Goal: Transaction & Acquisition: Purchase product/service

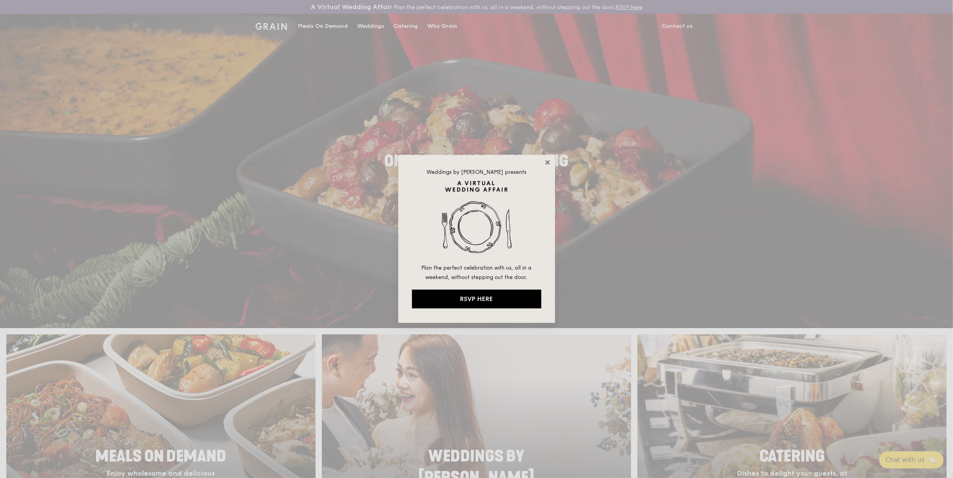
click at [548, 160] on icon at bounding box center [547, 162] width 7 height 7
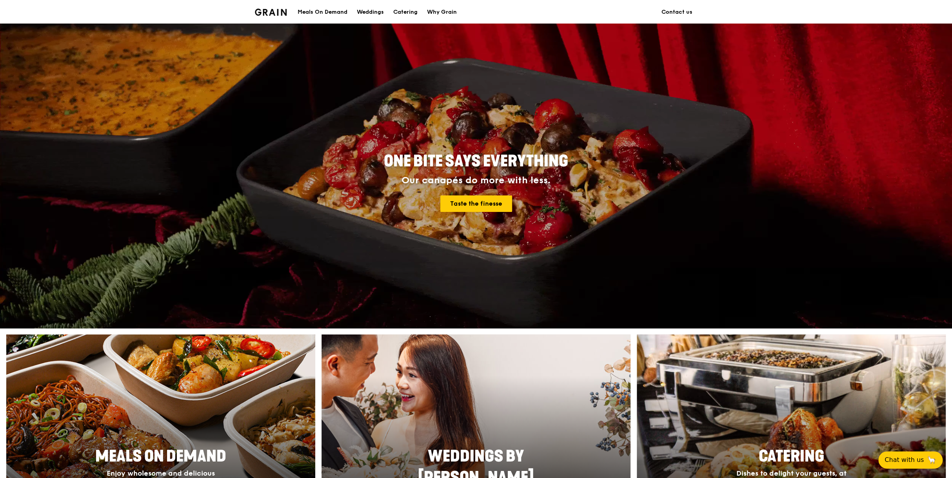
scroll to position [157, 0]
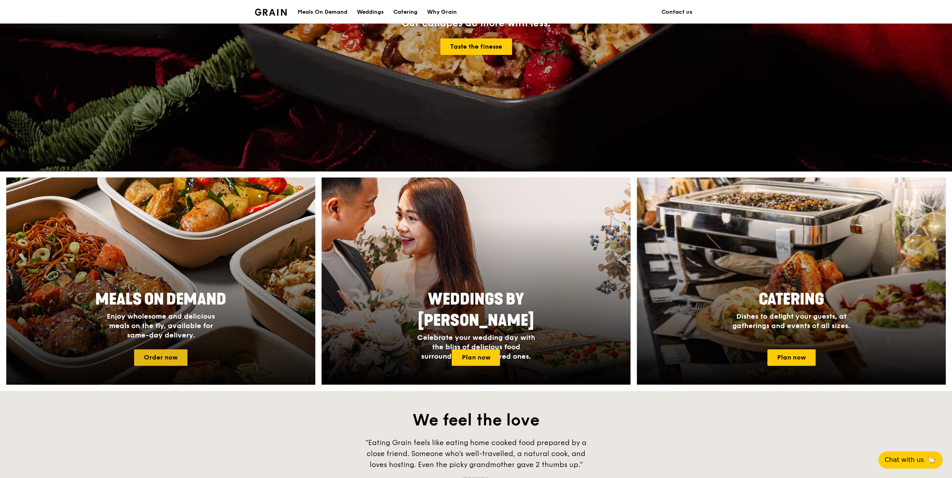
click at [174, 357] on link "Order now" at bounding box center [160, 357] width 53 height 16
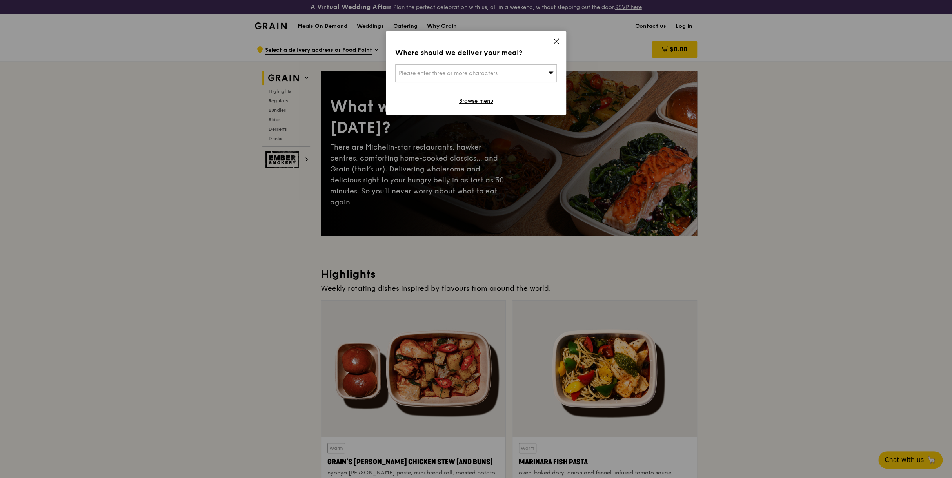
click at [555, 71] on div "Please enter three or more characters" at bounding box center [476, 73] width 162 height 18
click at [497, 71] on input "search" at bounding box center [476, 73] width 161 height 17
type input "StarHub"
click at [460, 85] on div "Starhub Green" at bounding box center [457, 89] width 116 height 8
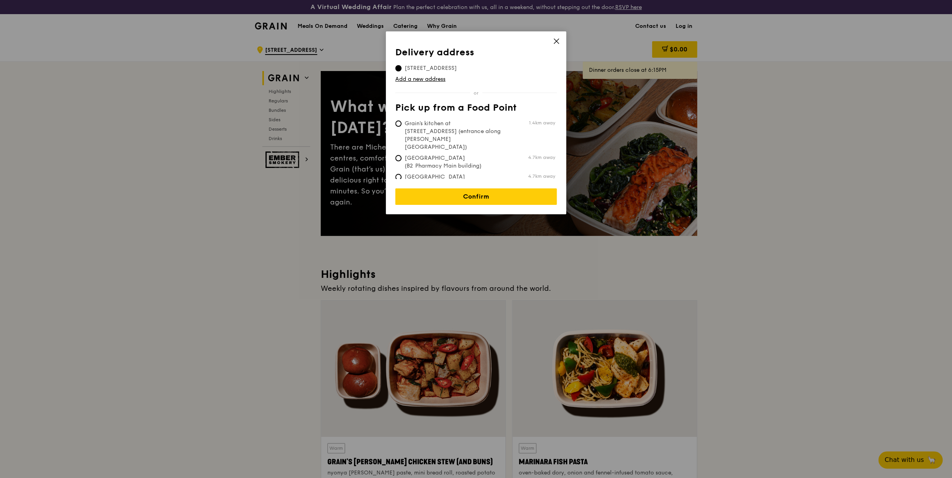
click at [439, 67] on span "[STREET_ADDRESS]" at bounding box center [430, 68] width 71 height 8
click at [402, 67] on input "[STREET_ADDRESS]" at bounding box center [398, 68] width 6 height 6
click at [436, 67] on span "[STREET_ADDRESS]" at bounding box center [430, 68] width 71 height 8
click at [402, 67] on input "[STREET_ADDRESS]" at bounding box center [398, 68] width 6 height 6
click at [405, 79] on link "Add a new address" at bounding box center [476, 79] width 162 height 8
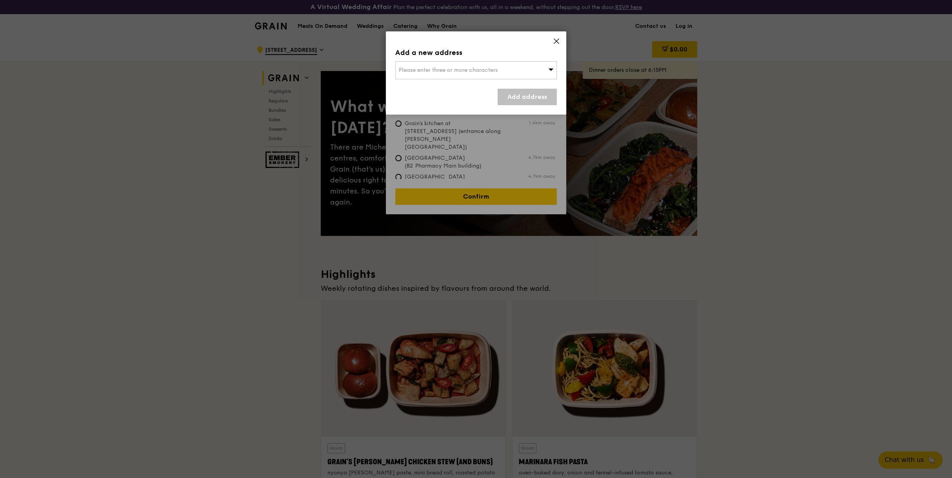
click at [454, 103] on div "Add address" at bounding box center [476, 97] width 162 height 16
click at [446, 66] on div "Please enter three or more characters" at bounding box center [476, 70] width 162 height 18
click at [440, 87] on li "Please enter 3 or more characters" at bounding box center [476, 86] width 161 height 14
click at [555, 42] on icon at bounding box center [556, 41] width 5 height 5
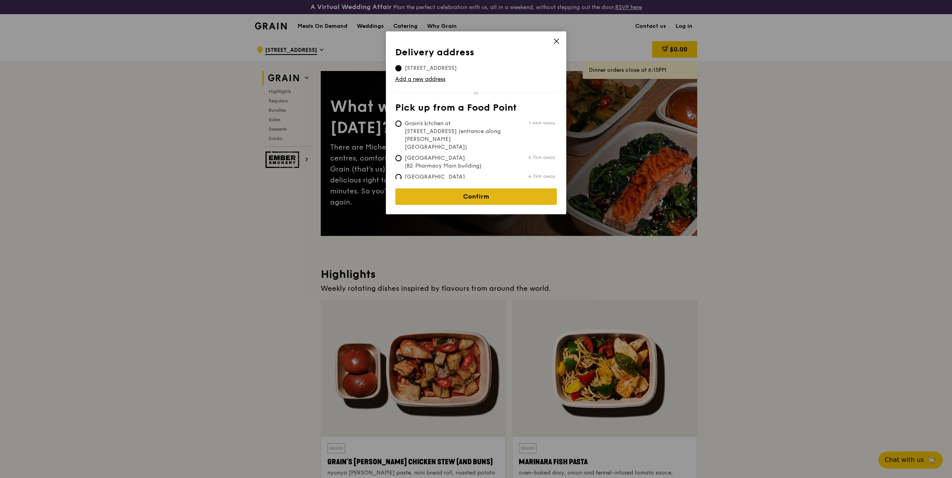
click at [476, 188] on link "Confirm" at bounding box center [476, 196] width 162 height 16
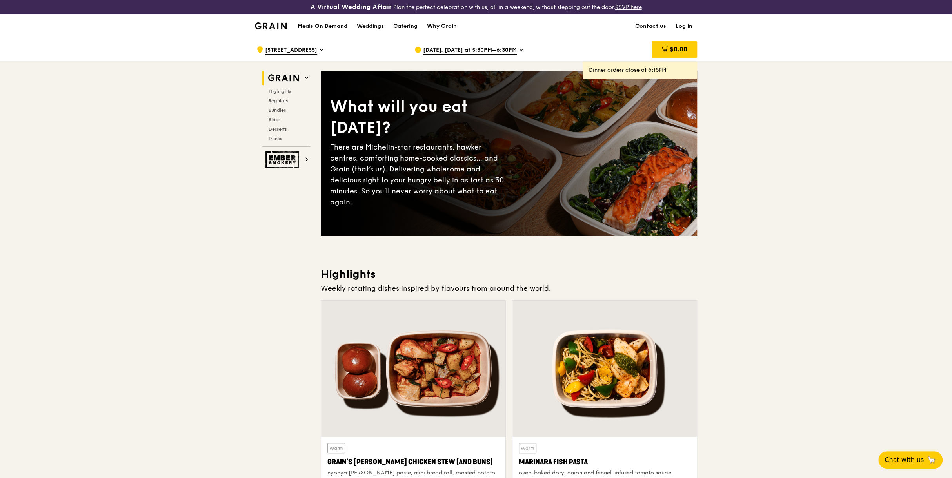
click at [481, 52] on span "[DATE], [DATE] at 5:30PM–6:30PM" at bounding box center [470, 50] width 94 height 9
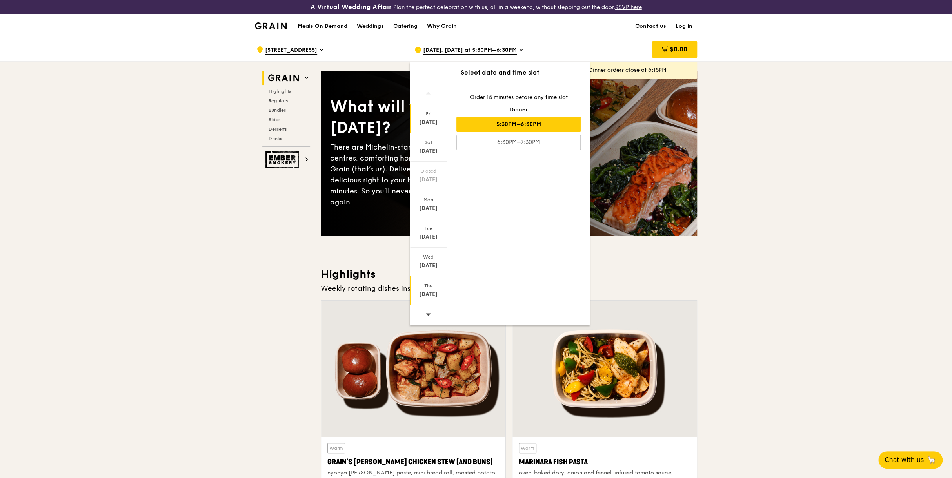
click at [435, 292] on div "[DATE]" at bounding box center [428, 294] width 35 height 8
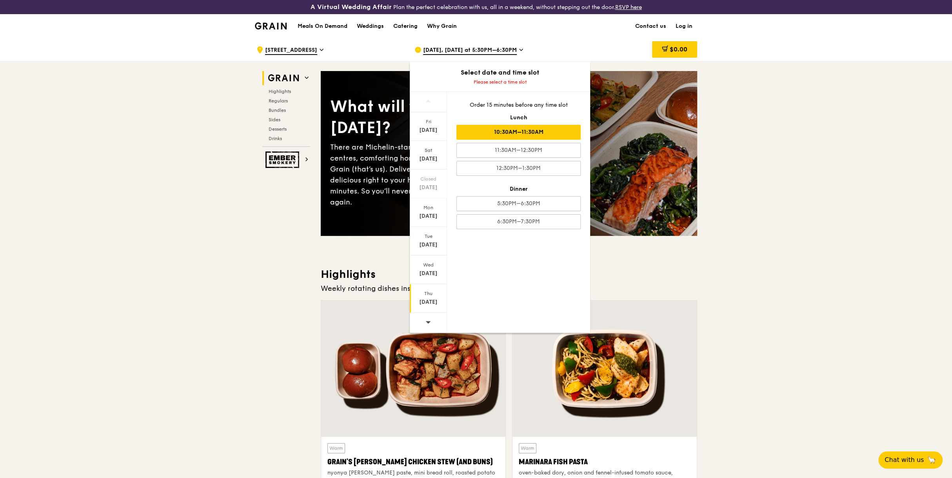
click at [530, 129] on div "10:30AM–11:30AM" at bounding box center [518, 132] width 124 height 15
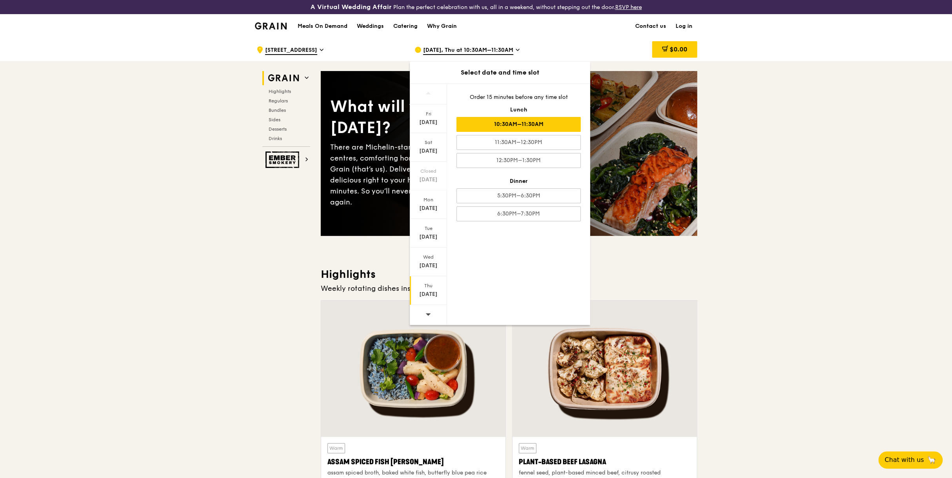
click at [521, 124] on div "10:30AM–11:30AM" at bounding box center [518, 124] width 124 height 15
click at [491, 49] on span "[DATE], Thu at 10:30AM–11:30AM" at bounding box center [468, 50] width 90 height 9
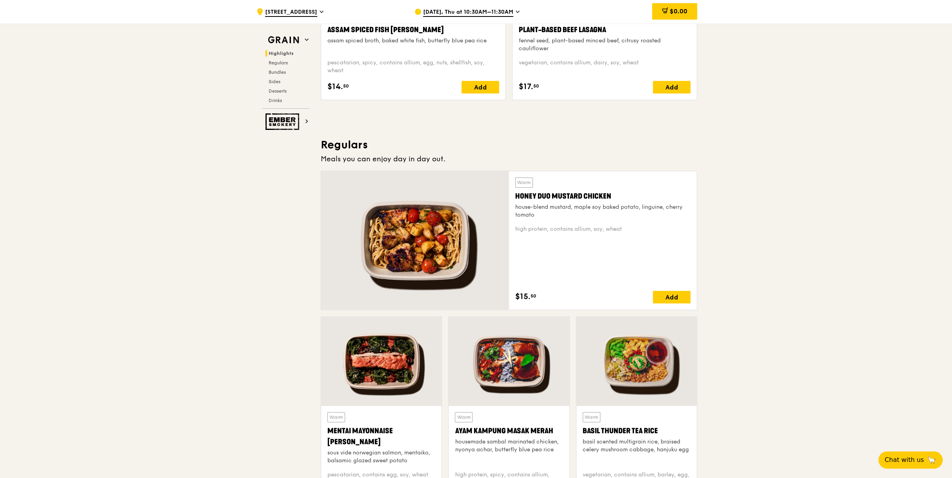
scroll to position [549, 0]
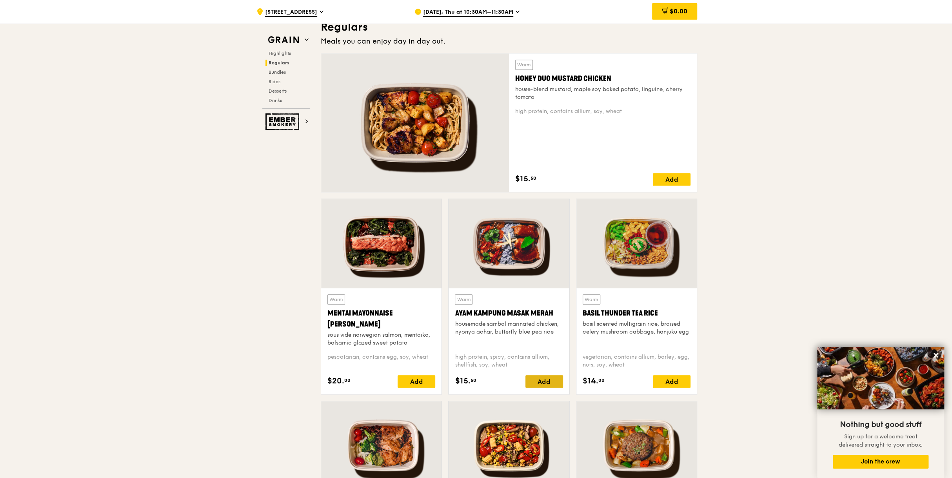
click at [545, 381] on div "Add" at bounding box center [545, 381] width 38 height 13
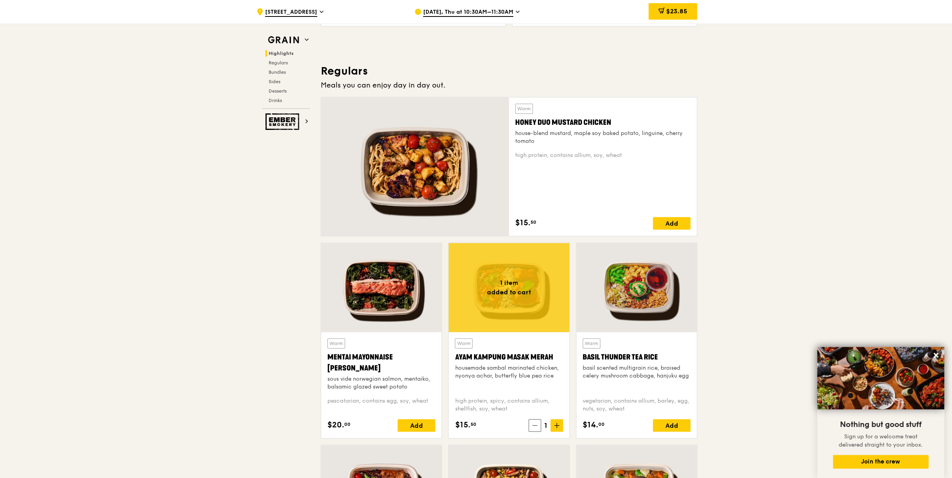
scroll to position [510, 0]
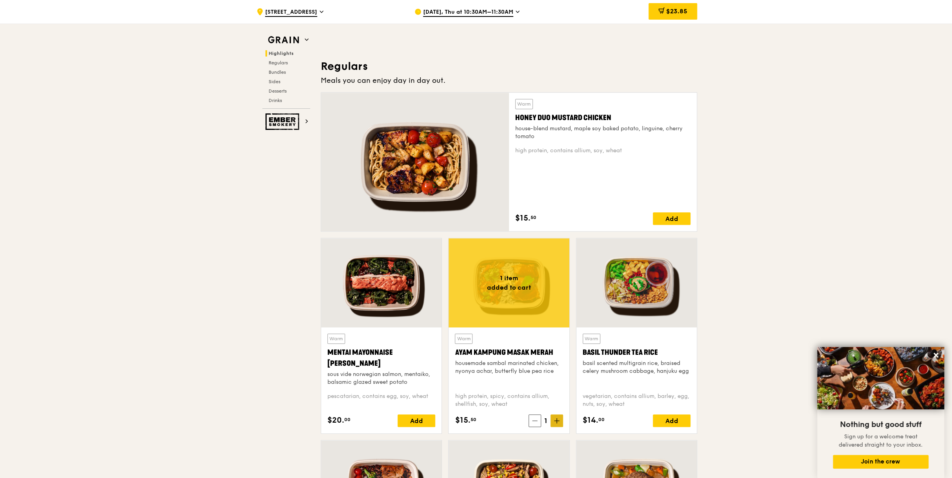
click at [559, 418] on icon at bounding box center [556, 420] width 5 height 5
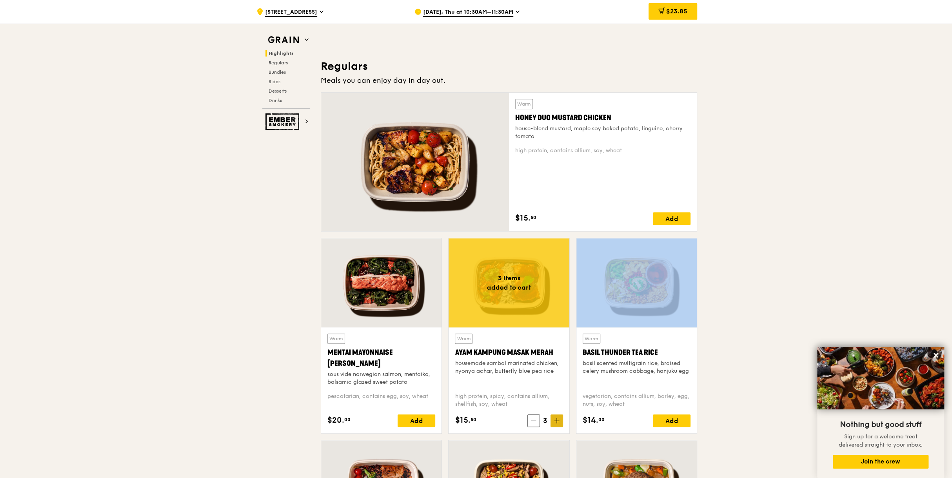
click at [559, 418] on icon at bounding box center [556, 420] width 5 height 5
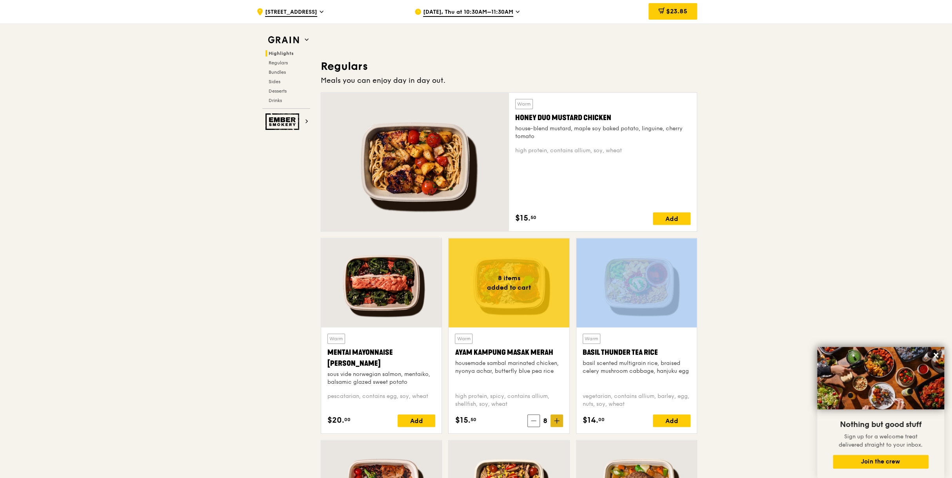
click at [559, 418] on icon at bounding box center [556, 420] width 5 height 5
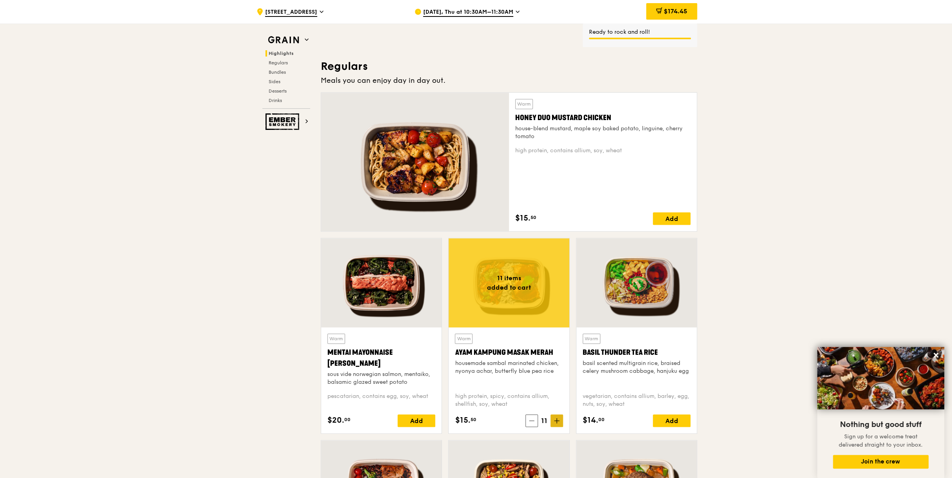
click at [559, 418] on icon at bounding box center [556, 420] width 5 height 5
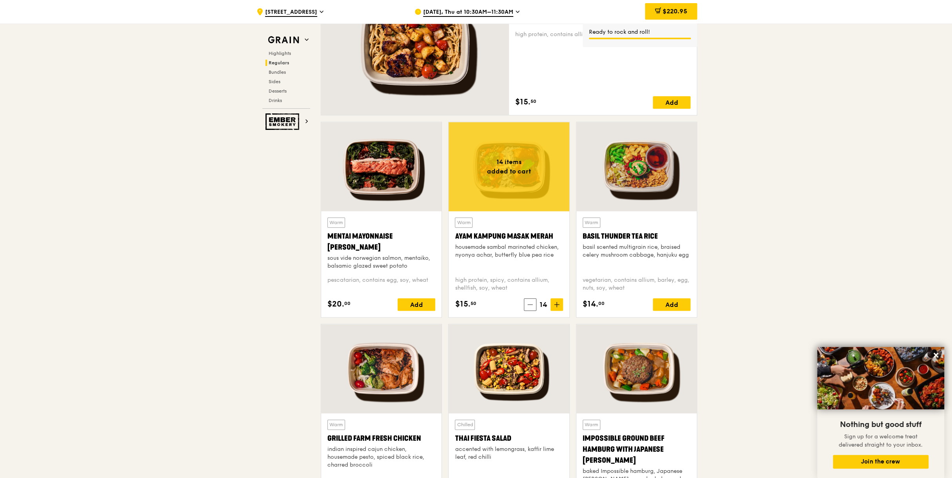
scroll to position [627, 0]
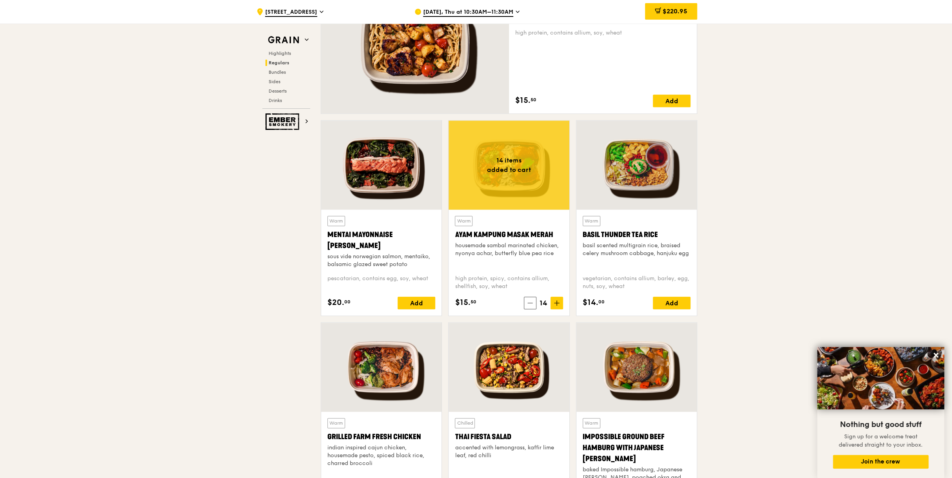
click at [519, 175] on div at bounding box center [509, 164] width 120 height 89
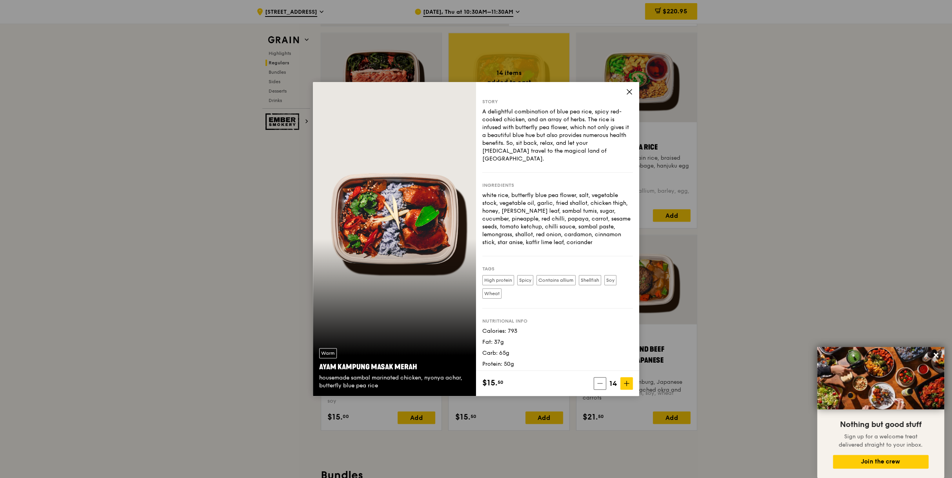
scroll to position [667, 0]
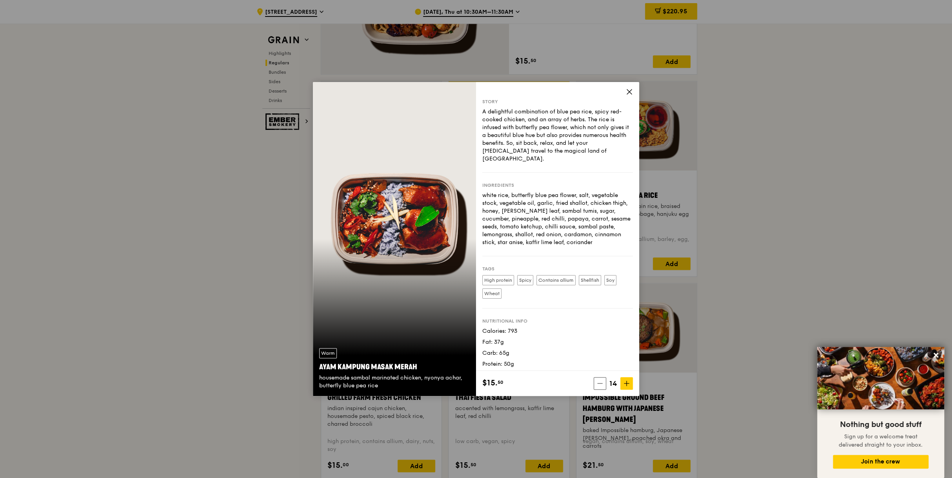
click at [628, 93] on icon at bounding box center [629, 91] width 5 height 5
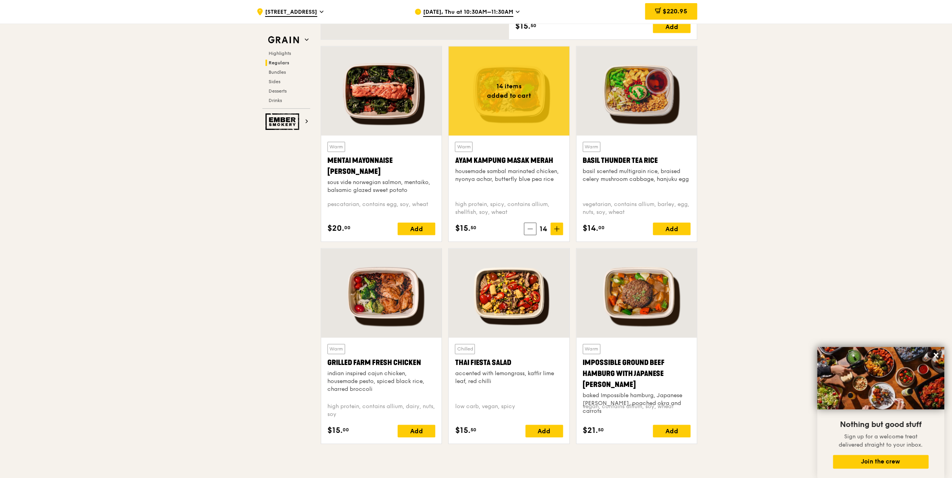
scroll to position [784, 0]
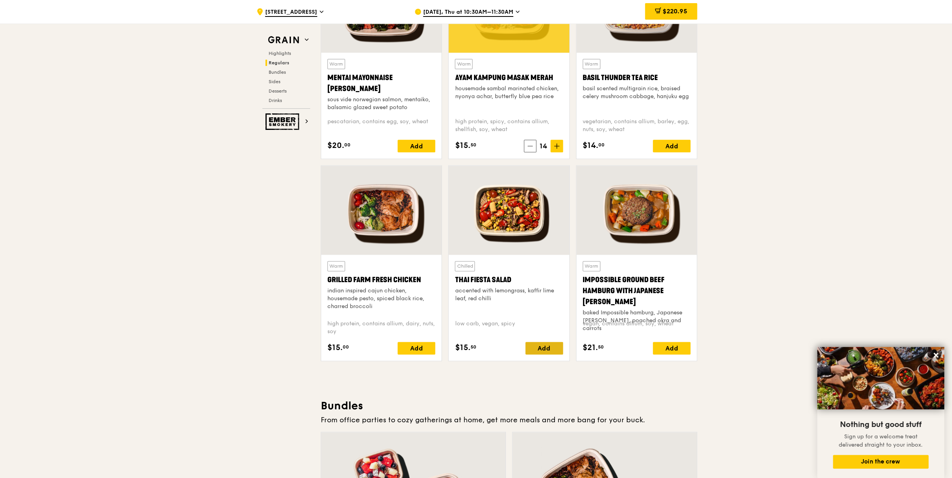
click at [543, 348] on div "Add" at bounding box center [545, 348] width 38 height 13
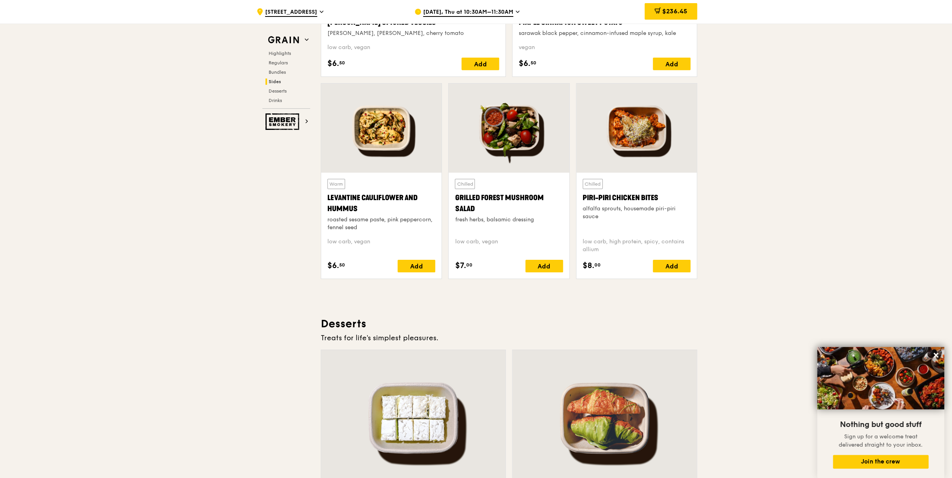
scroll to position [1875, 0]
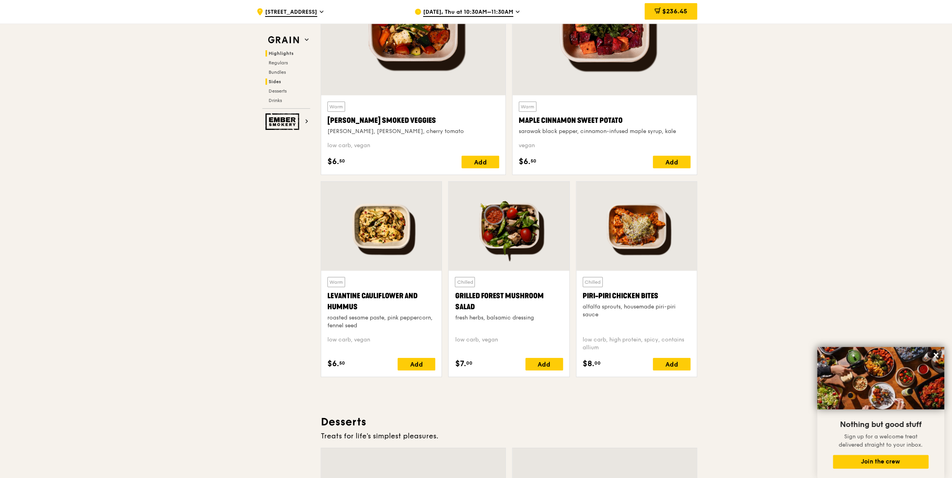
click at [278, 55] on span "Highlights" at bounding box center [281, 53] width 25 height 5
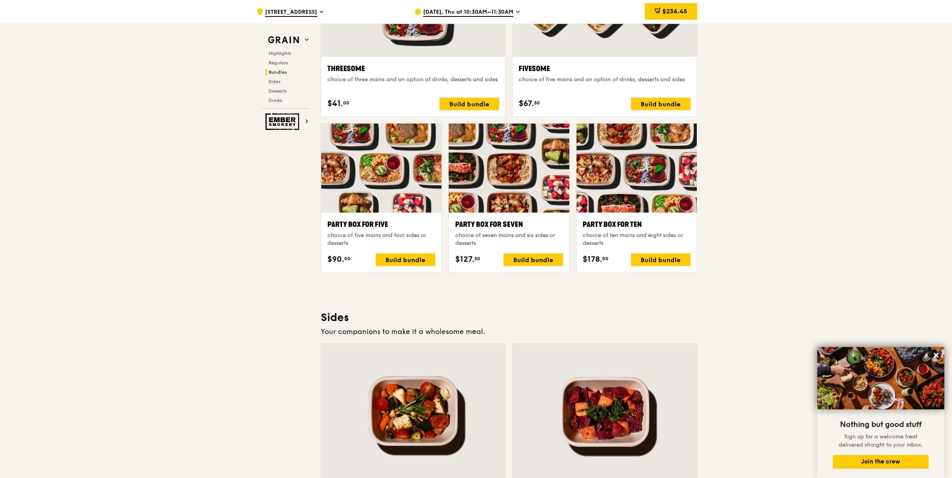
scroll to position [1294, 0]
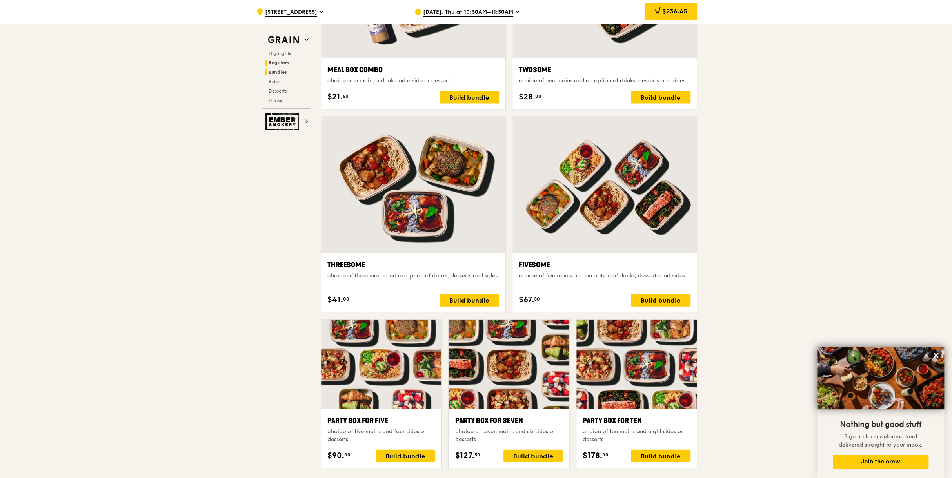
click at [283, 60] on span "Regulars" at bounding box center [279, 62] width 21 height 5
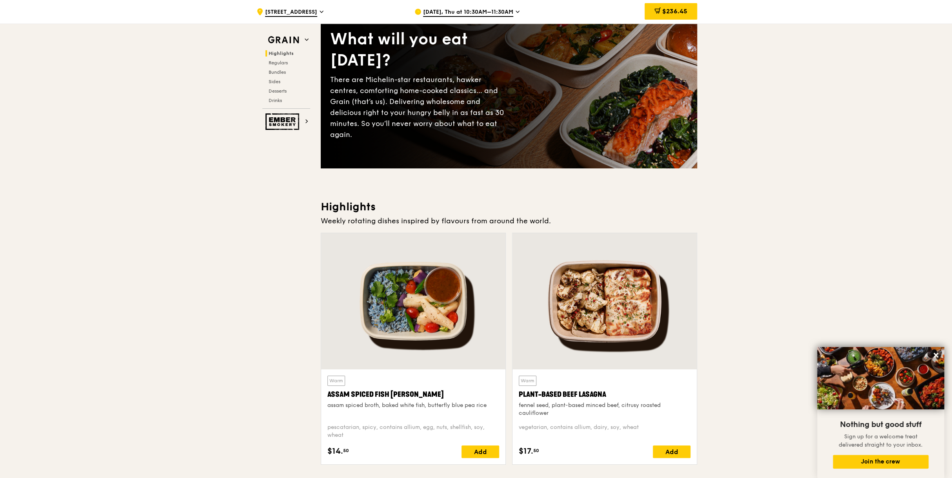
scroll to position [0, 0]
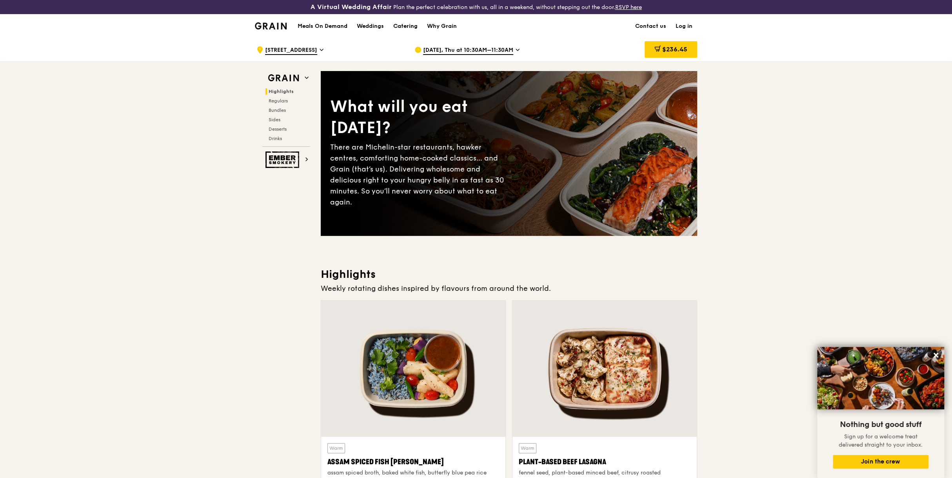
click at [398, 25] on div "Catering" at bounding box center [405, 27] width 24 height 24
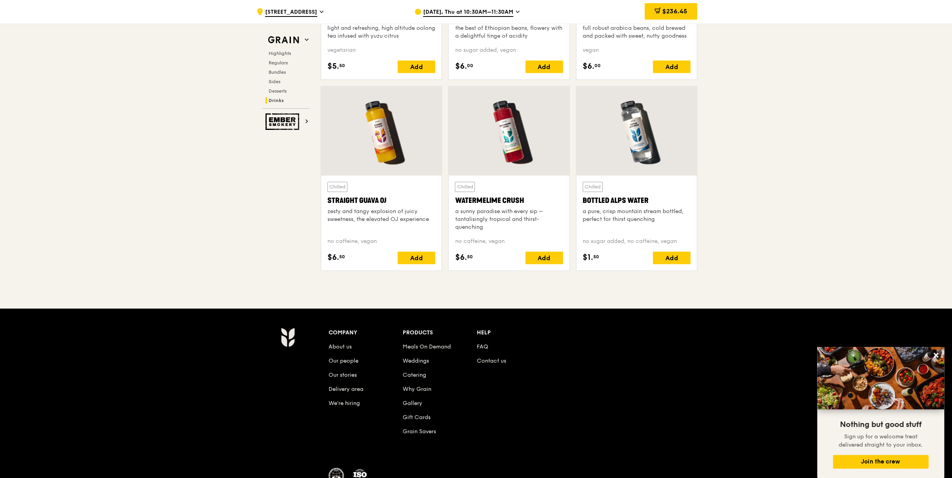
scroll to position [3142, 0]
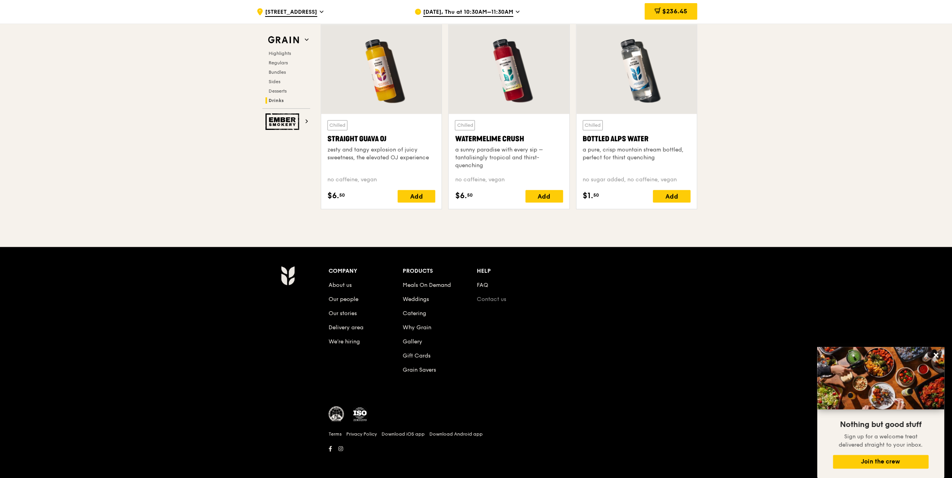
click at [491, 300] on link "Contact us" at bounding box center [491, 299] width 29 height 7
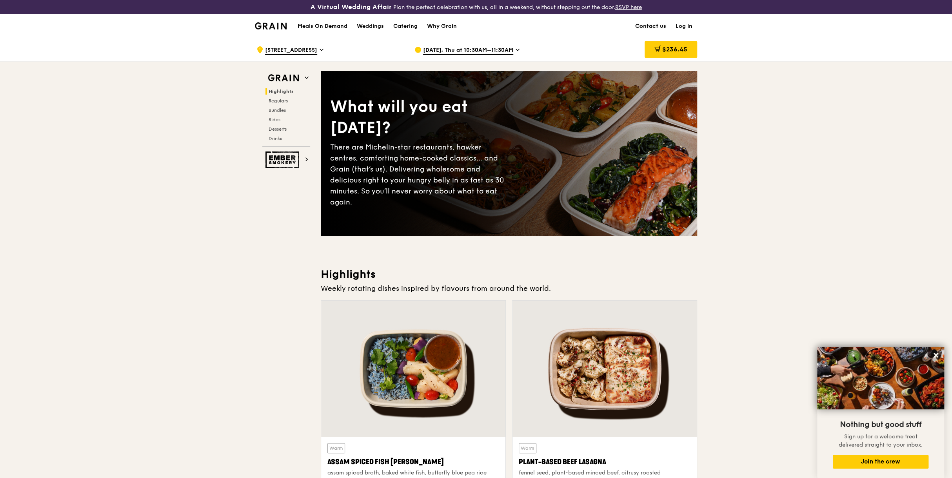
click at [656, 25] on link "Contact us" at bounding box center [651, 27] width 40 height 24
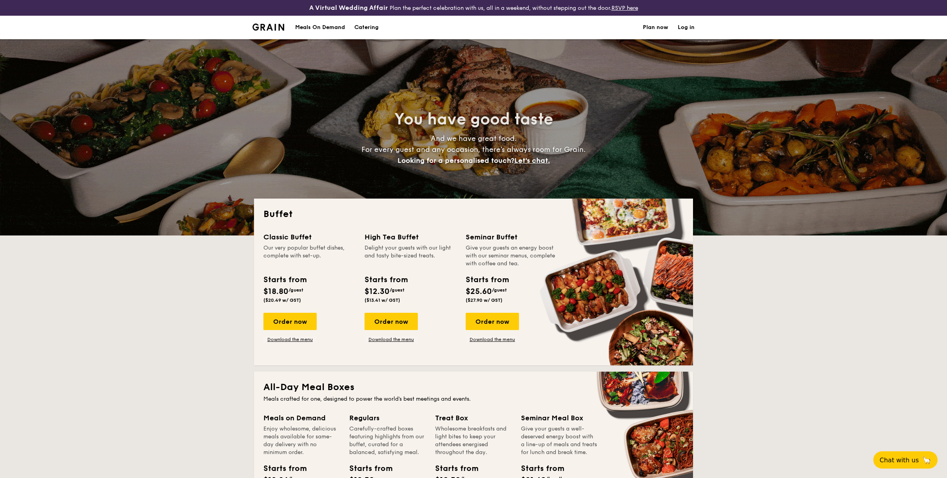
select select
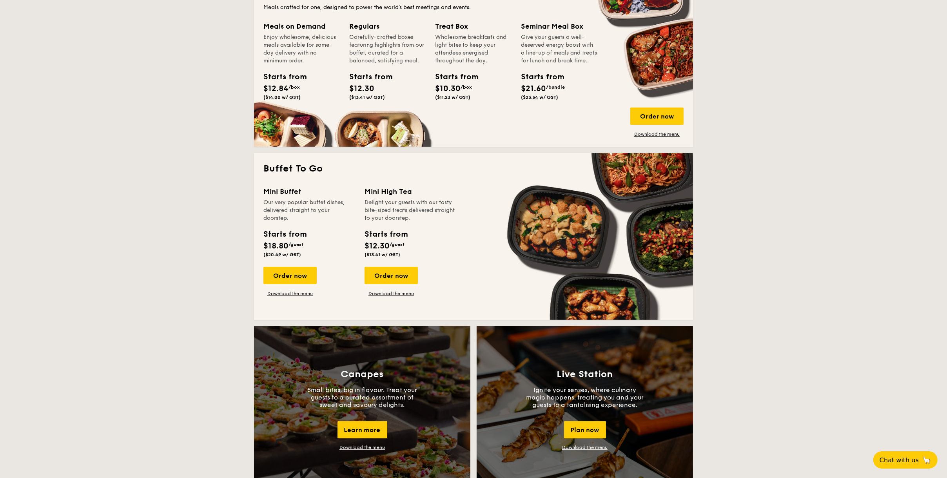
scroll to position [275, 0]
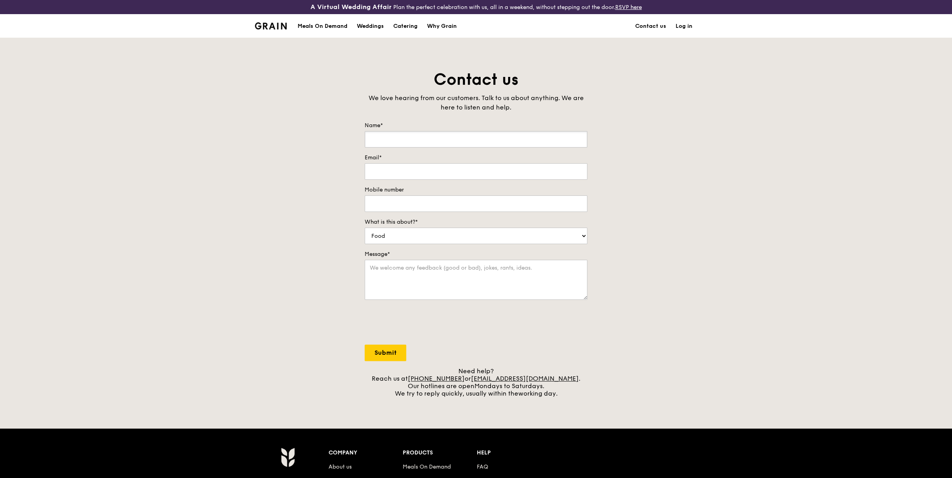
click at [427, 132] on input "Name*" at bounding box center [476, 139] width 223 height 16
type input "[PERSON_NAME]"
type input "[EMAIL_ADDRESS][DOMAIN_NAME]"
type input "98592184"
click at [386, 270] on textarea "Message*" at bounding box center [476, 280] width 223 height 40
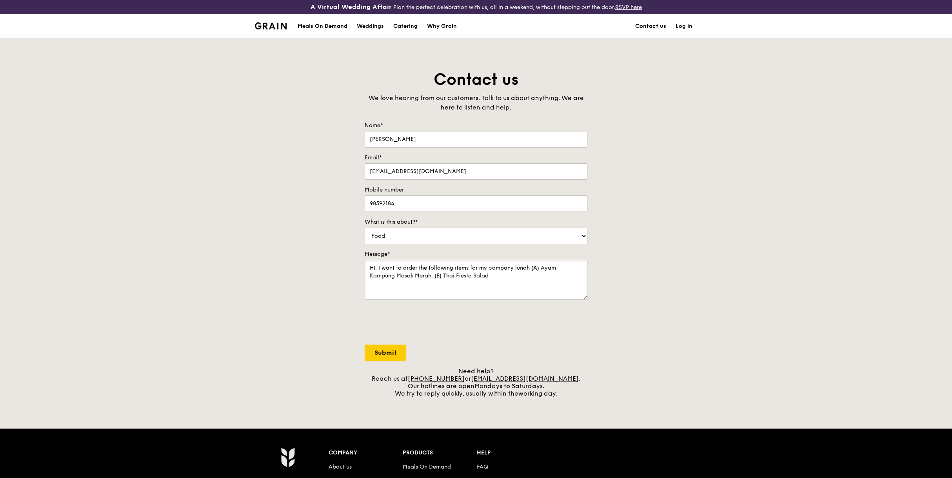
click at [456, 268] on textarea "HI, I want to order the following items for my company lunch (A) Ayam Kampung M…" at bounding box center [476, 280] width 223 height 40
click at [471, 266] on textarea "HI, I want to order the following items for my company lunch (A) Ayam Kampung M…" at bounding box center [476, 280] width 223 height 40
drag, startPoint x: 529, startPoint y: 288, endPoint x: 307, endPoint y: 265, distance: 222.4
click at [307, 265] on div "Contact us We love hearing from our customers. Talk to us about anything. We ar…" at bounding box center [476, 233] width 952 height 328
type textarea "HI, I want to order the following lunch packs for my company lunch on 25/9/25 (…"
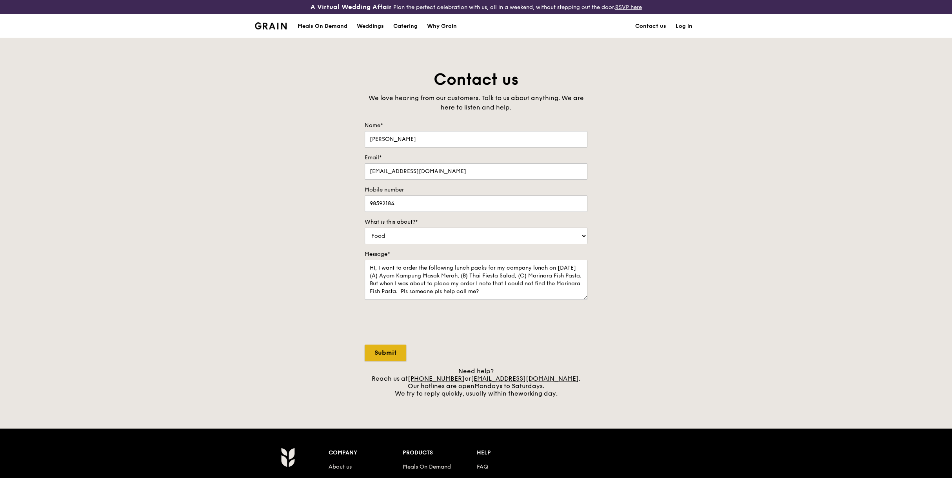
click at [391, 350] on input "Submit" at bounding box center [386, 352] width 42 height 16
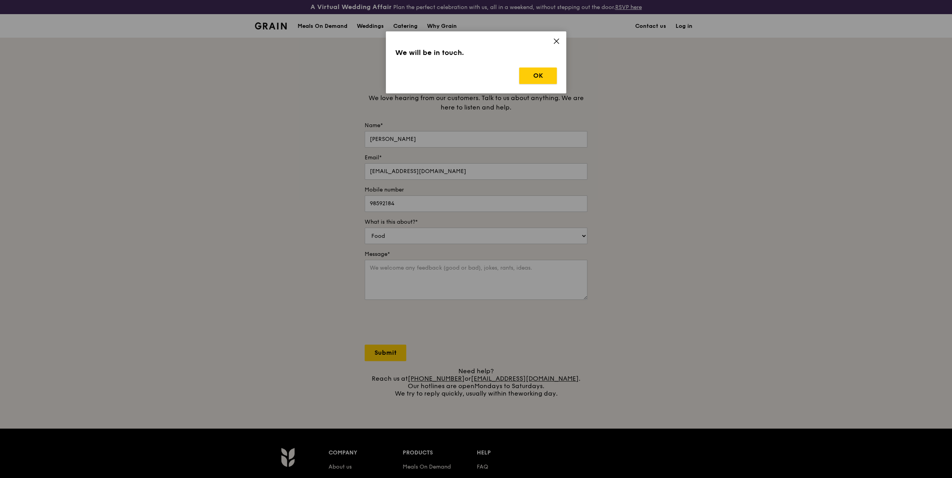
click at [537, 79] on button "OK" at bounding box center [538, 75] width 38 height 16
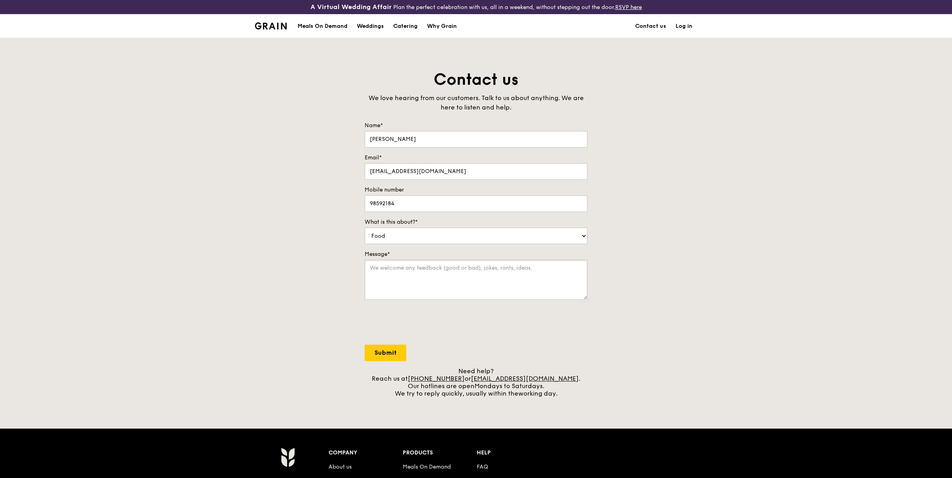
click at [422, 281] on textarea "Message*" at bounding box center [476, 280] width 223 height 40
paste textarea "HI, I want to order the following lunch packs for my company lunch on 25/9/25 (…"
type textarea "HI, I want to order the following lunch packs for my company lunch on 25/9/25 (…"
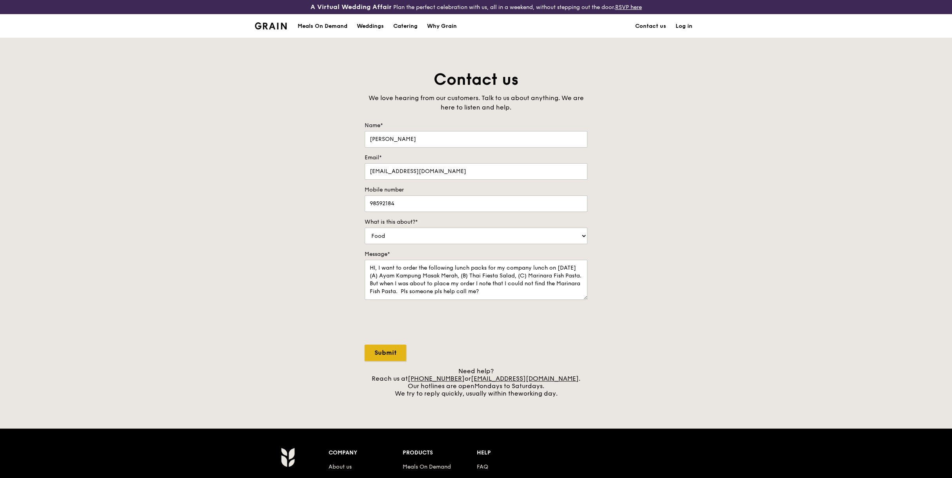
click at [390, 354] on input "Submit" at bounding box center [386, 352] width 42 height 16
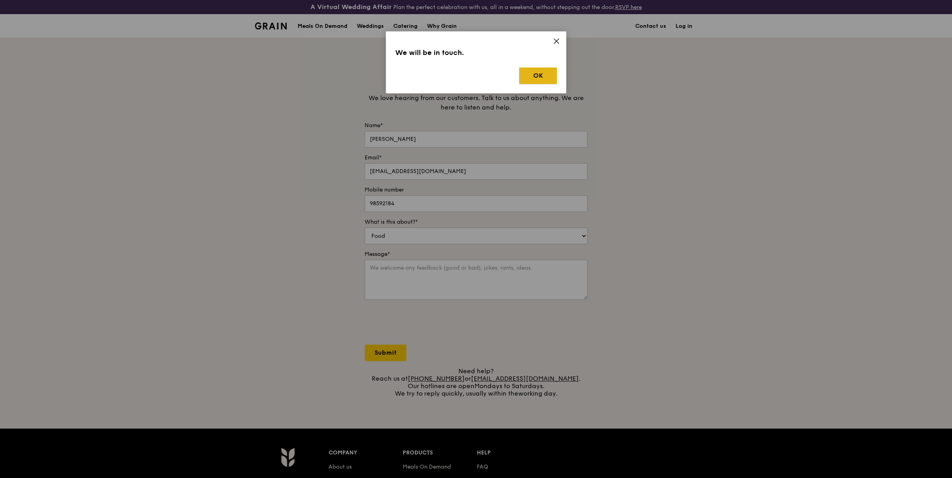
click at [536, 76] on button "OK" at bounding box center [538, 75] width 38 height 16
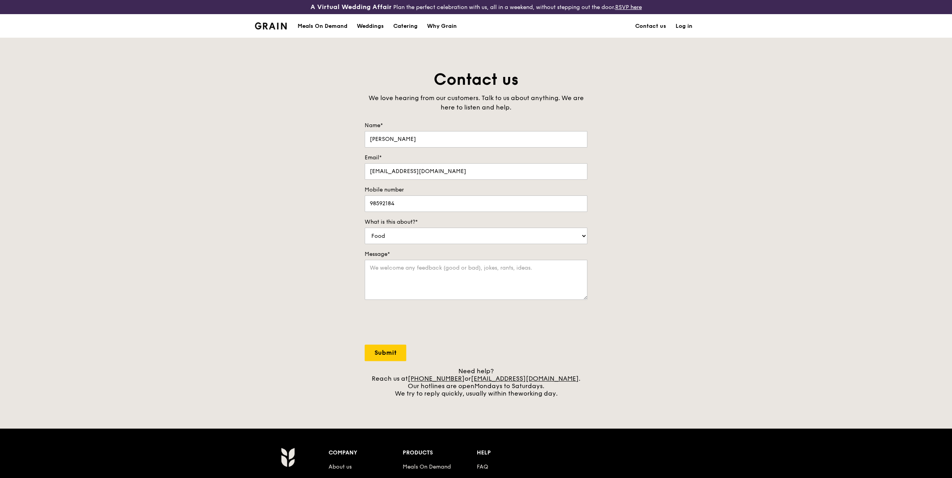
click at [311, 26] on div "Meals On Demand" at bounding box center [323, 27] width 50 height 24
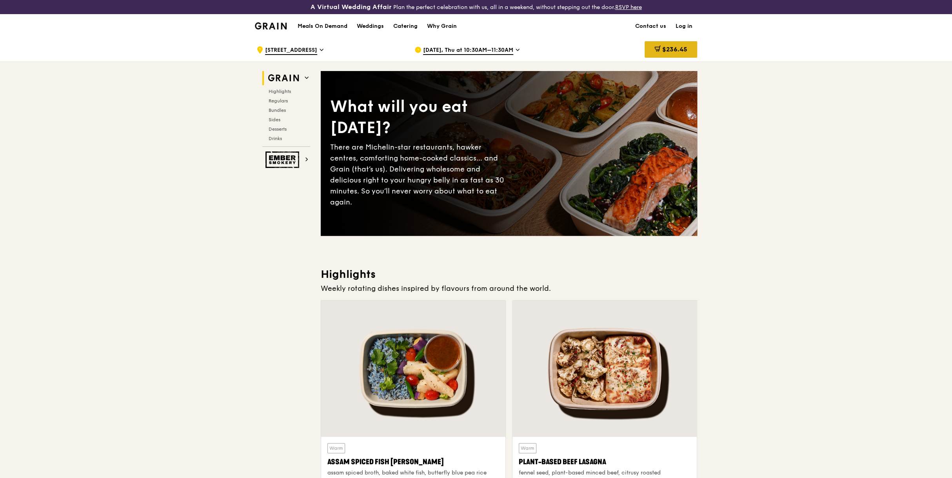
click at [665, 53] on span "$236.45" at bounding box center [674, 48] width 25 height 7
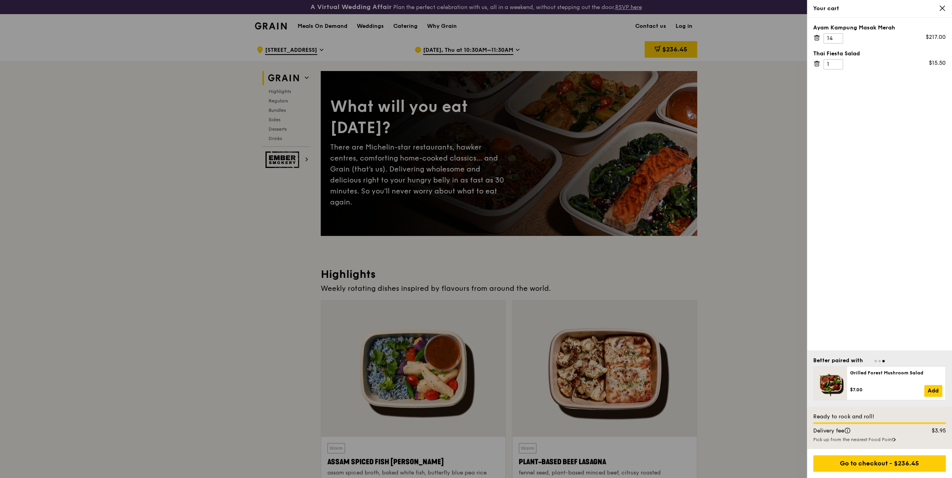
click at [227, 237] on div at bounding box center [476, 239] width 952 height 478
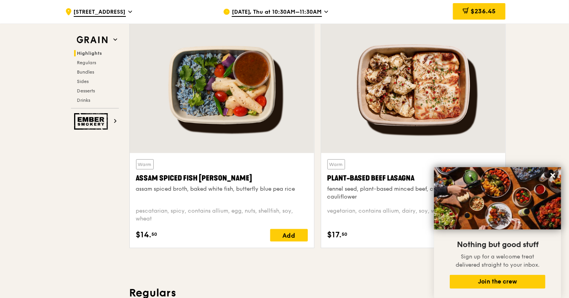
scroll to position [275, 0]
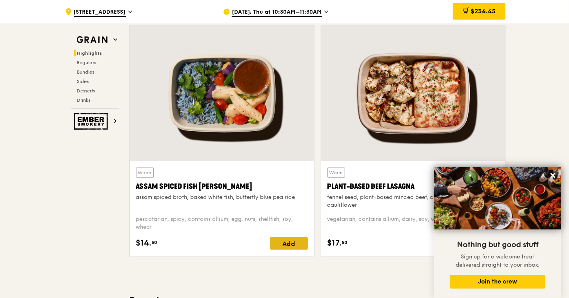
click at [291, 244] on div "Add" at bounding box center [289, 244] width 38 height 13
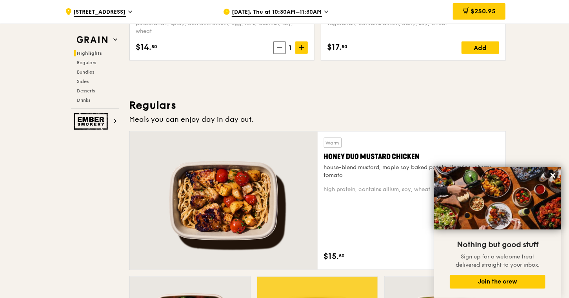
scroll to position [509, 0]
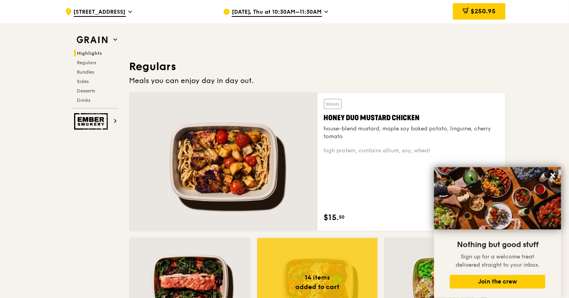
click at [227, 170] on div at bounding box center [224, 162] width 188 height 138
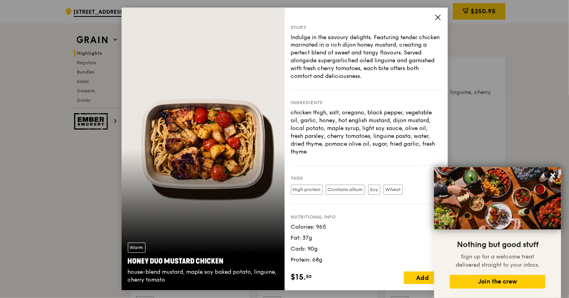
scroll to position [588, 0]
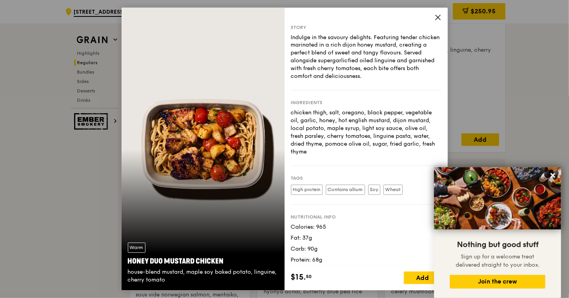
click at [403, 281] on div "$15. 50 Add" at bounding box center [366, 278] width 163 height 25
click at [409, 281] on div "Add" at bounding box center [423, 278] width 38 height 13
click at [431, 280] on span at bounding box center [435, 278] width 13 height 13
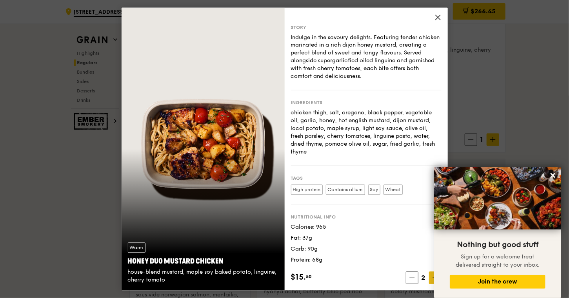
click at [431, 280] on span at bounding box center [435, 278] width 13 height 13
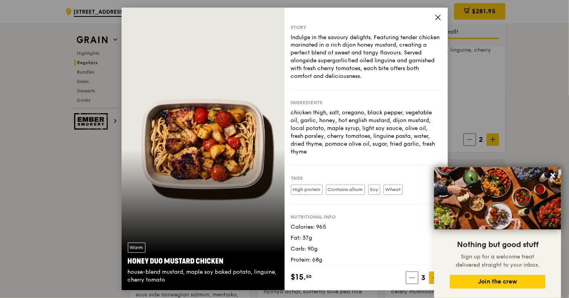
click at [431, 280] on span at bounding box center [435, 278] width 13 height 13
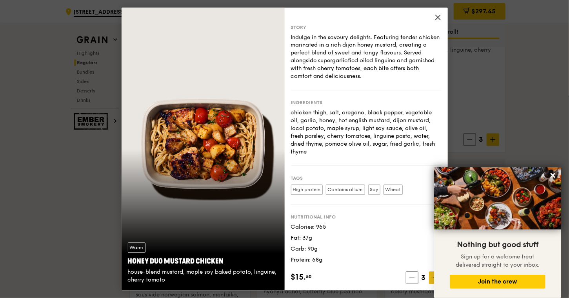
click at [431, 280] on span at bounding box center [435, 278] width 13 height 13
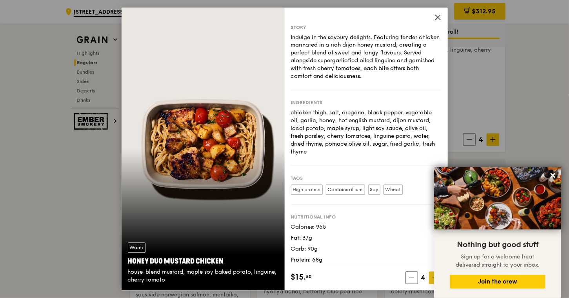
click at [431, 278] on span at bounding box center [435, 278] width 13 height 13
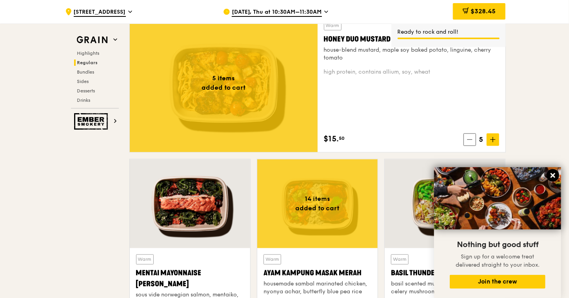
click at [554, 176] on icon at bounding box center [552, 175] width 7 height 7
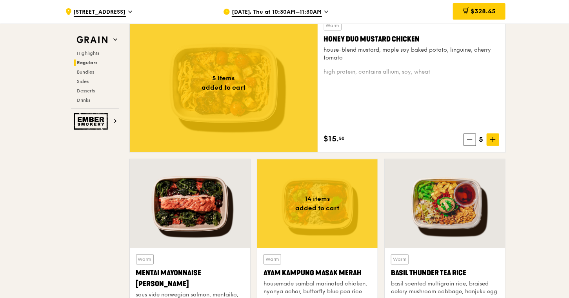
scroll to position [471, 0]
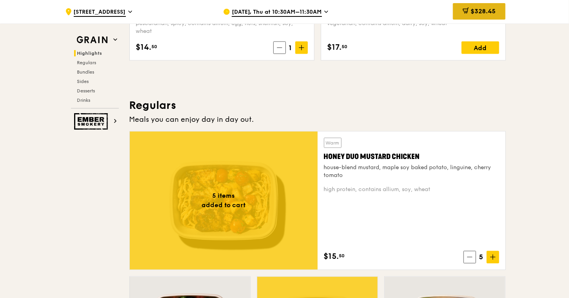
click at [477, 9] on span "$328.45" at bounding box center [483, 10] width 25 height 7
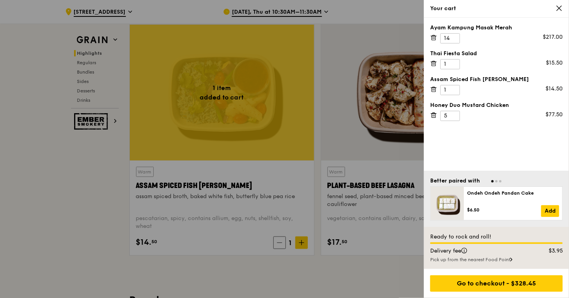
scroll to position [275, 0]
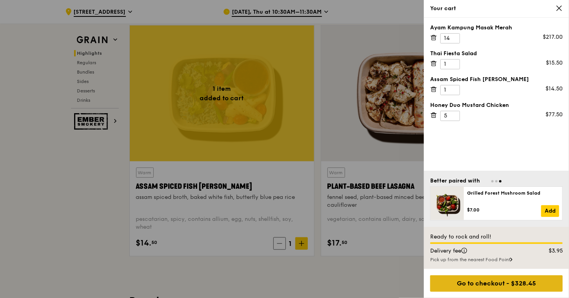
click at [508, 287] on div "Go to checkout - $328.45" at bounding box center [496, 284] width 133 height 16
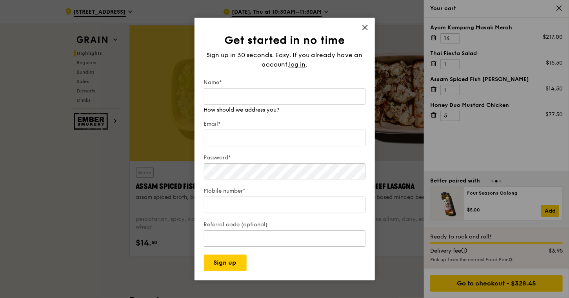
click at [362, 27] on div "Get started in no time Sign up in 30 seconds. Easy. If you already have an acco…" at bounding box center [285, 150] width 180 height 264
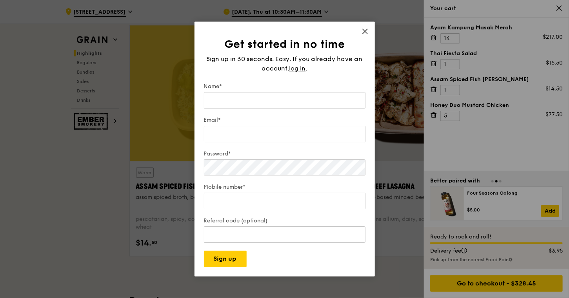
click at [367, 31] on icon at bounding box center [365, 31] width 7 height 7
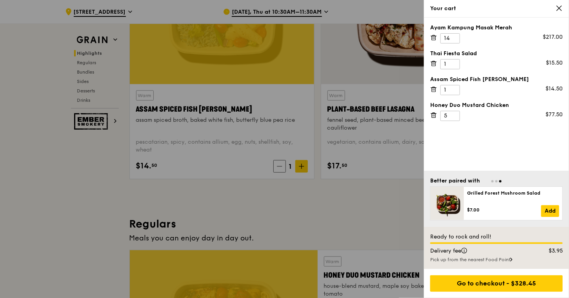
scroll to position [314, 0]
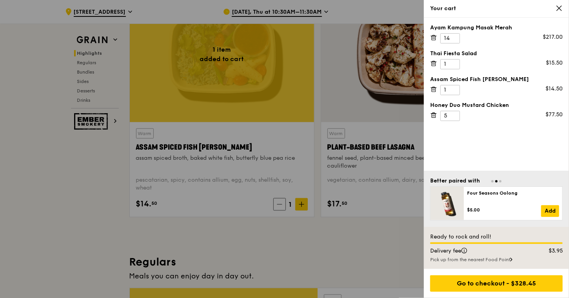
click at [278, 12] on div at bounding box center [284, 149] width 569 height 298
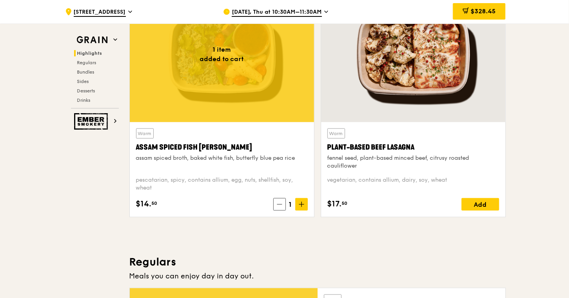
click at [326, 14] on icon at bounding box center [326, 11] width 4 height 7
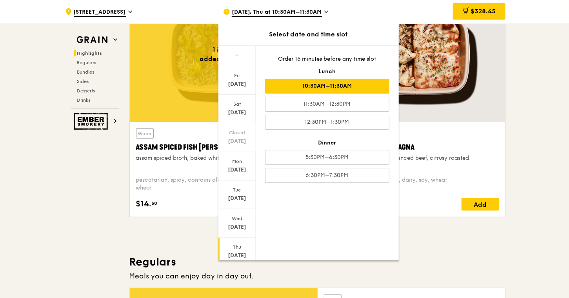
click at [327, 85] on div "10:30AM–11:30AM" at bounding box center [327, 86] width 124 height 15
click at [336, 86] on div "10:30AM–11:30AM" at bounding box center [327, 86] width 124 height 15
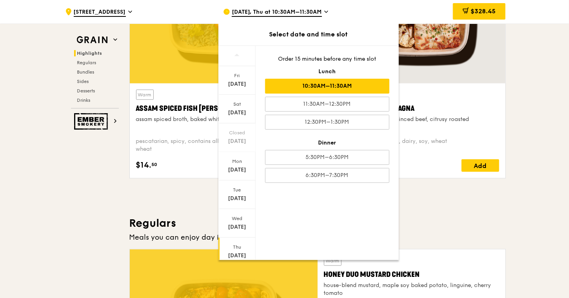
click at [243, 252] on div "[DATE]" at bounding box center [237, 256] width 35 height 8
click at [354, 82] on div "10:30AM–11:30AM" at bounding box center [327, 86] width 124 height 15
click at [477, 11] on span "$328.45" at bounding box center [483, 10] width 25 height 7
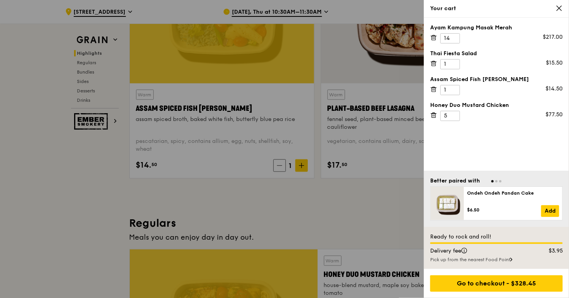
click at [509, 260] on div "Pick up from the nearest Food Point" at bounding box center [496, 260] width 133 height 6
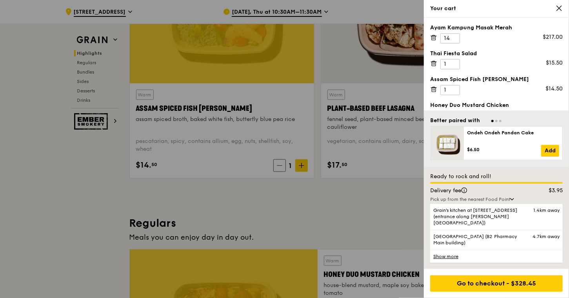
click at [454, 257] on link "Show more" at bounding box center [496, 256] width 133 height 13
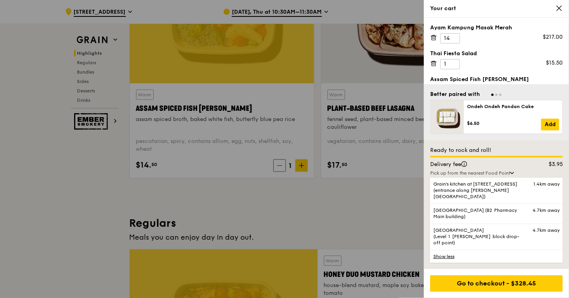
click at [516, 176] on div "Pick up from the nearest Food Point" at bounding box center [496, 173] width 133 height 6
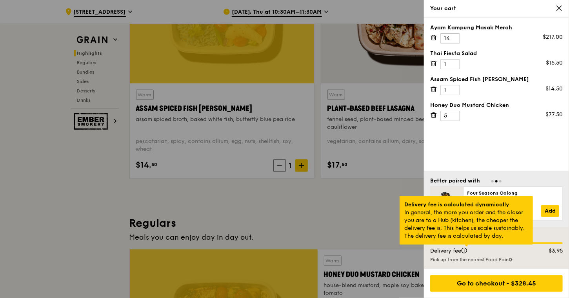
click at [465, 247] on div at bounding box center [467, 246] width 4 height 2
click at [467, 247] on div at bounding box center [467, 246] width 4 height 2
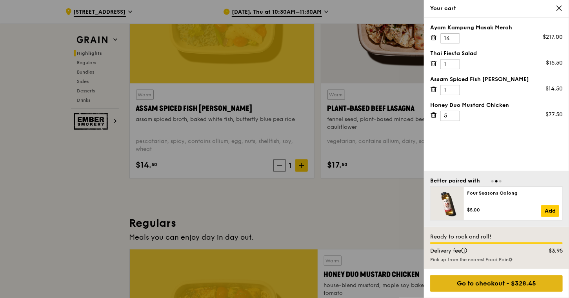
click at [515, 284] on div "Go to checkout - $328.45" at bounding box center [496, 284] width 133 height 16
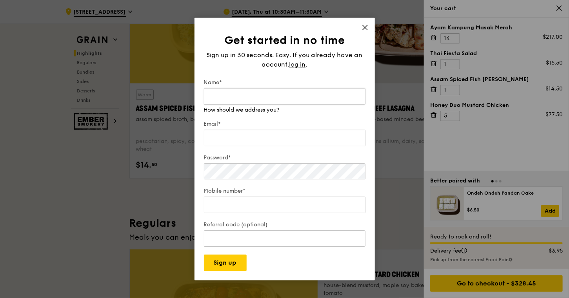
click at [263, 93] on input "Name*" at bounding box center [285, 96] width 162 height 16
type input "Christine Pereira"
type input "christinet@starhub.com"
type input "98592184"
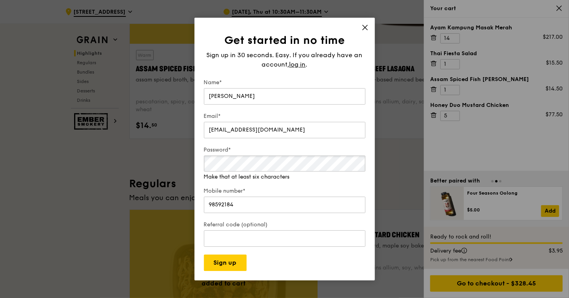
click at [216, 173] on div "Password* Make that at least six characters" at bounding box center [285, 163] width 162 height 35
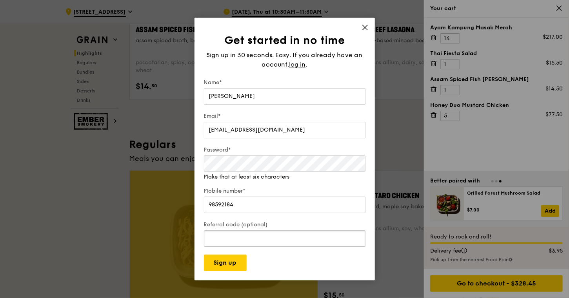
click at [292, 242] on div "Referral code (optional)" at bounding box center [285, 234] width 162 height 27
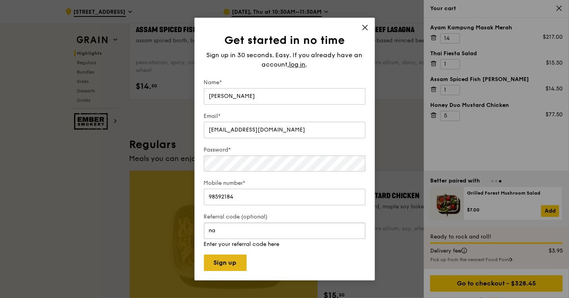
type input "na"
click at [236, 260] on button "Sign up" at bounding box center [225, 263] width 43 height 16
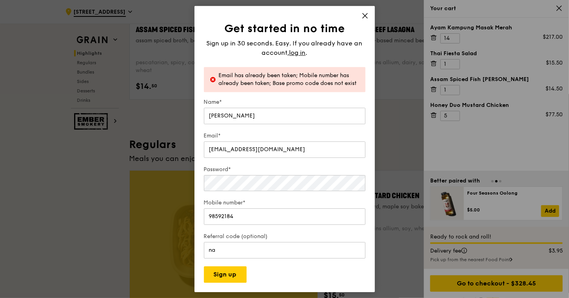
click at [372, 18] on div "Get started in no time Sign up in 30 seconds. Easy. If you already have an acco…" at bounding box center [285, 149] width 180 height 287
click at [360, 14] on div "Get started in no time Sign up in 30 seconds. Easy. If you already have an acco…" at bounding box center [285, 149] width 180 height 287
click at [364, 21] on span at bounding box center [365, 17] width 7 height 9
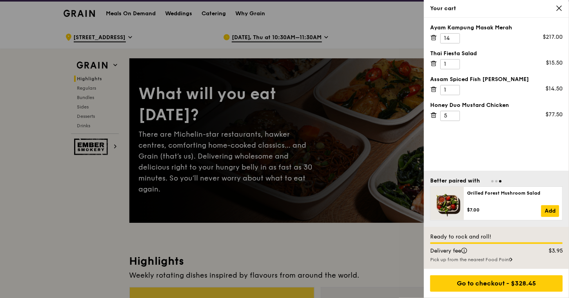
scroll to position [0, 0]
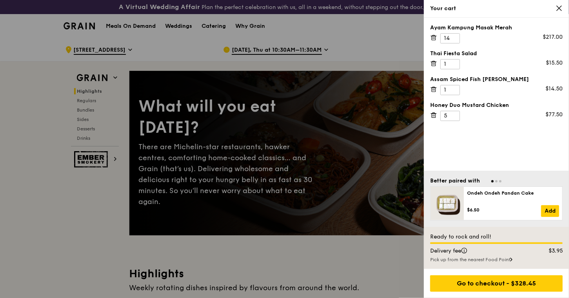
click at [561, 7] on icon at bounding box center [559, 8] width 5 height 5
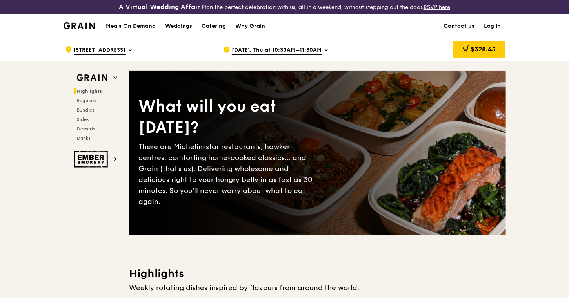
click at [468, 24] on link "Contact us" at bounding box center [459, 27] width 40 height 24
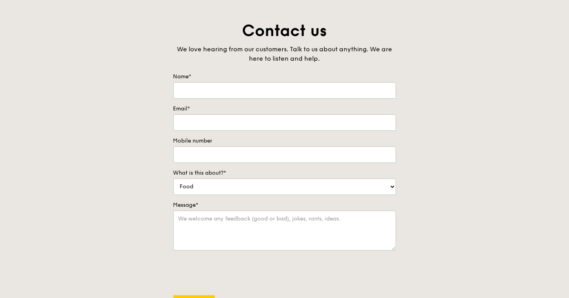
scroll to position [157, 0]
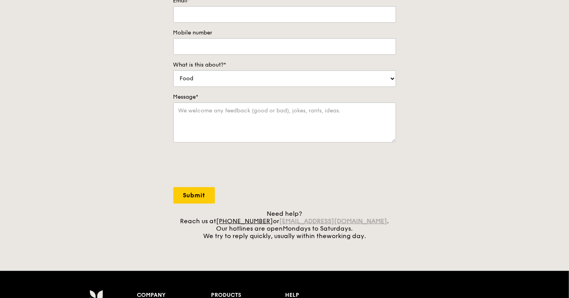
click at [313, 220] on link "[EMAIL_ADDRESS][DOMAIN_NAME]" at bounding box center [334, 221] width 108 height 7
drag, startPoint x: 291, startPoint y: 220, endPoint x: 367, endPoint y: 218, distance: 76.5
click at [367, 218] on div "Need help? Reach us at +65 3163 5335 or concierge@grain.com.sg . Our hotlines a…" at bounding box center [284, 225] width 223 height 30
drag, startPoint x: 367, startPoint y: 218, endPoint x: 347, endPoint y: 220, distance: 19.7
copy div "[EMAIL_ADDRESS][DOMAIN_NAME]"
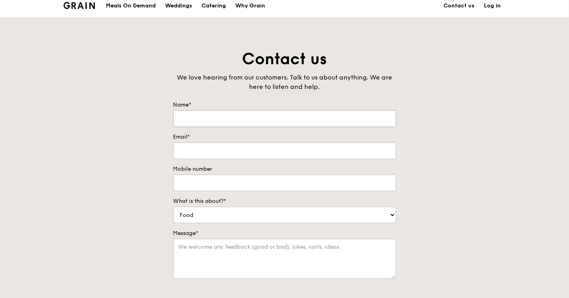
scroll to position [0, 0]
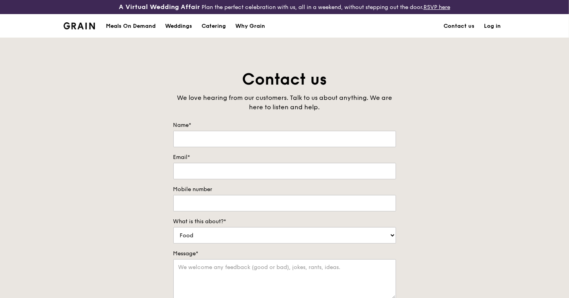
click at [143, 25] on div "Meals On Demand" at bounding box center [131, 27] width 50 height 24
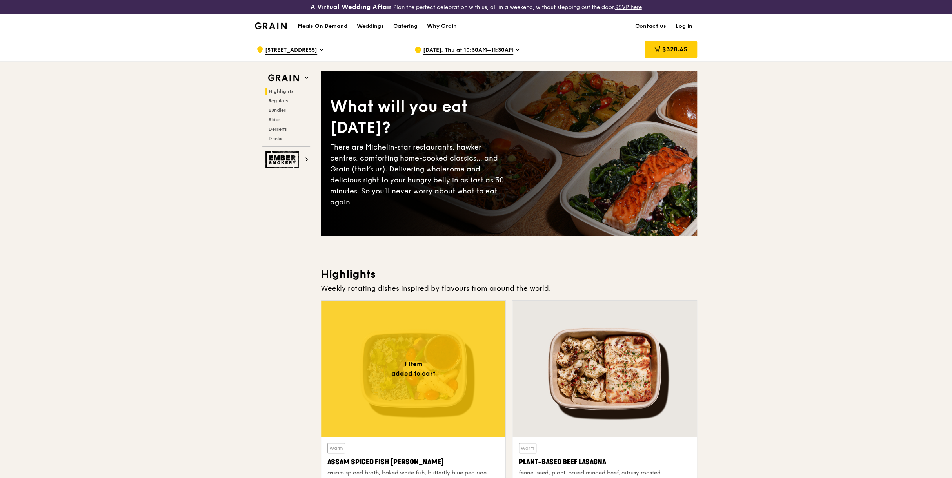
click at [436, 50] on span "Sep 25, Thu at 10:30AM–11:30AM" at bounding box center [468, 50] width 90 height 9
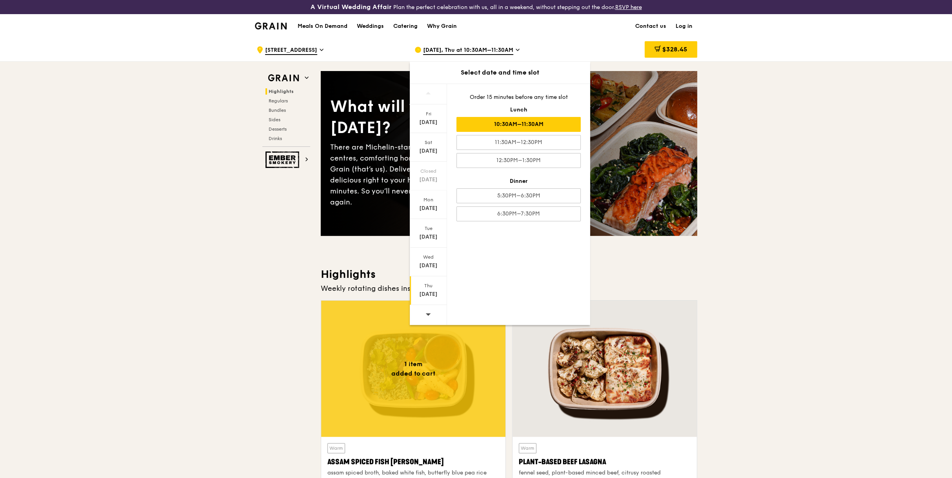
drag, startPoint x: 227, startPoint y: 335, endPoint x: 227, endPoint y: 342, distance: 7.5
